Goal: Information Seeking & Learning: Learn about a topic

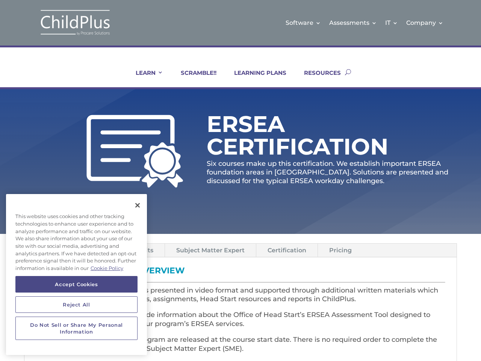
click at [241, 180] on p "Six courses make up this certification. We establish important ERSEA foundation…" at bounding box center [332, 172] width 250 height 26
click at [392, 23] on link "IT" at bounding box center [391, 23] width 13 height 30
click at [425, 23] on link "Company" at bounding box center [424, 23] width 37 height 30
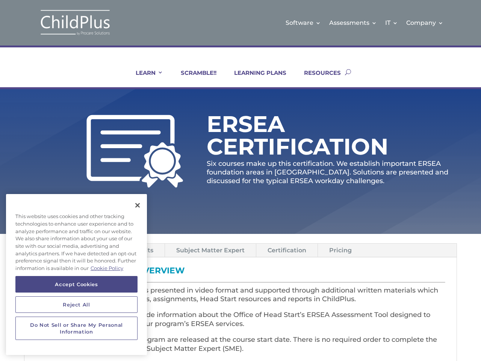
click at [144, 78] on link "LEARN" at bounding box center [144, 78] width 37 height 18
click at [210, 250] on link "Subject Matter Expert" at bounding box center [210, 250] width 91 height 13
click at [286, 250] on link "Certification" at bounding box center [286, 250] width 61 height 13
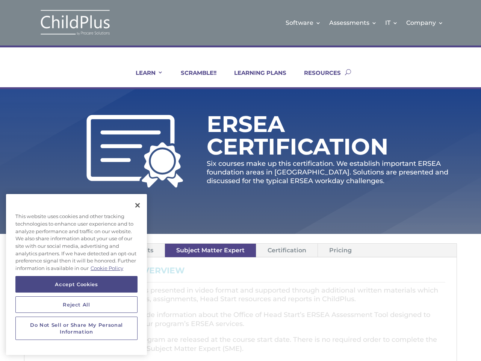
click at [339, 250] on link "Pricing" at bounding box center [340, 250] width 45 height 13
click at [76, 284] on button "Accept Cookies" at bounding box center [76, 284] width 122 height 17
